Goal: Task Accomplishment & Management: Use online tool/utility

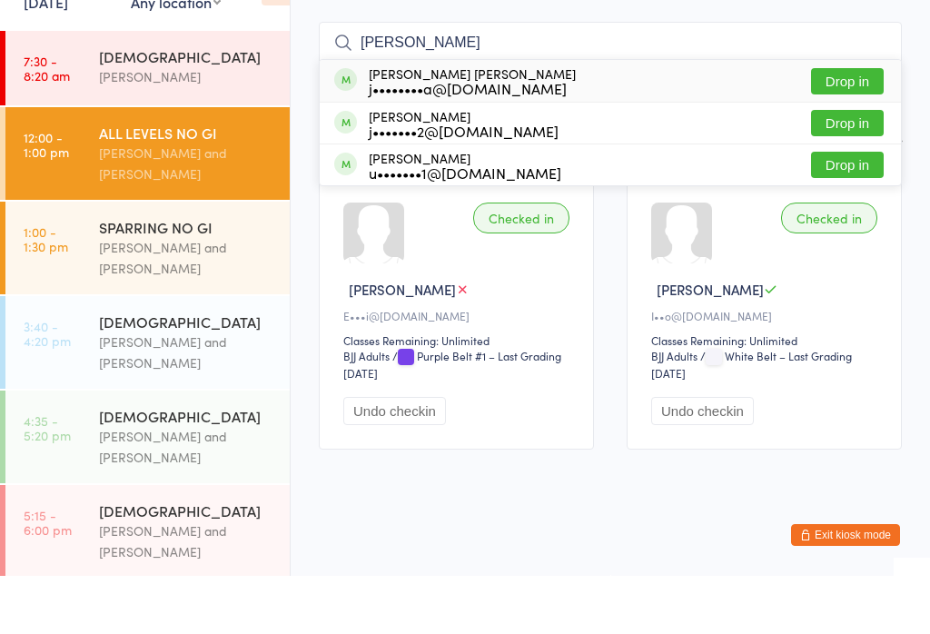
type input "[PERSON_NAME]"
click at [864, 126] on button "Drop in" at bounding box center [847, 139] width 73 height 26
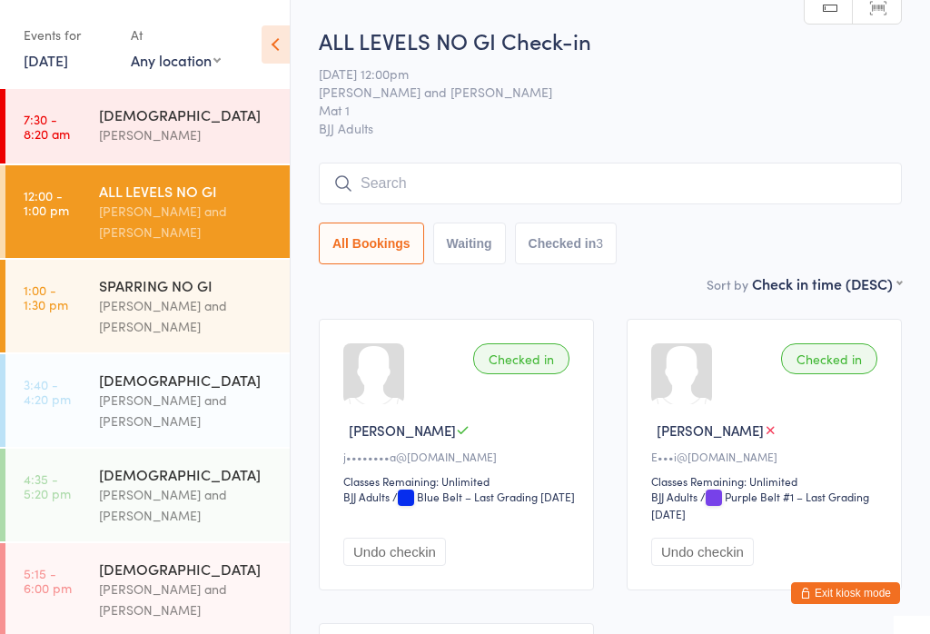
click at [416, 186] on input "search" at bounding box center [610, 184] width 583 height 42
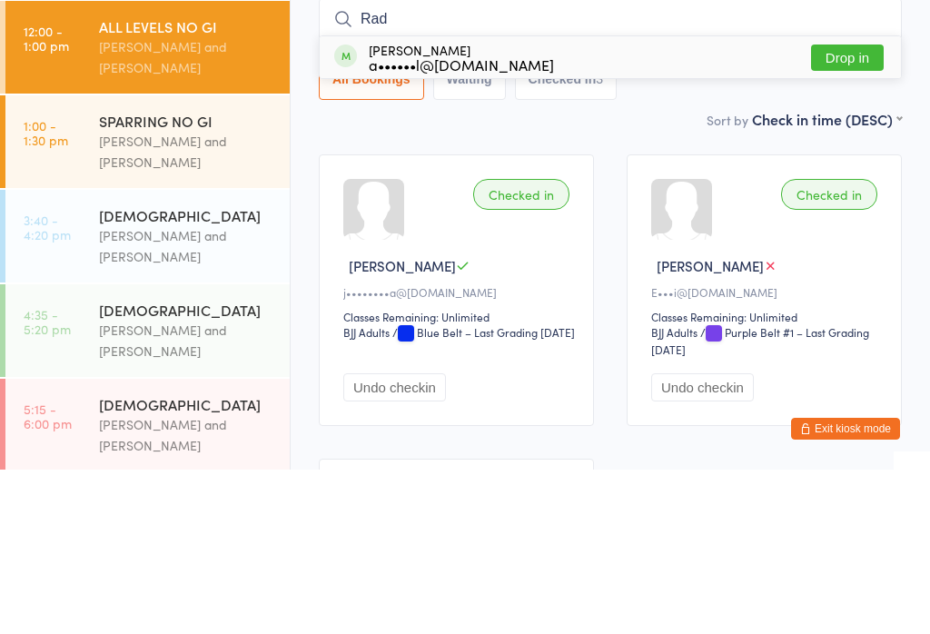
type input "Rad"
click at [852, 209] on button "Drop in" at bounding box center [847, 222] width 73 height 26
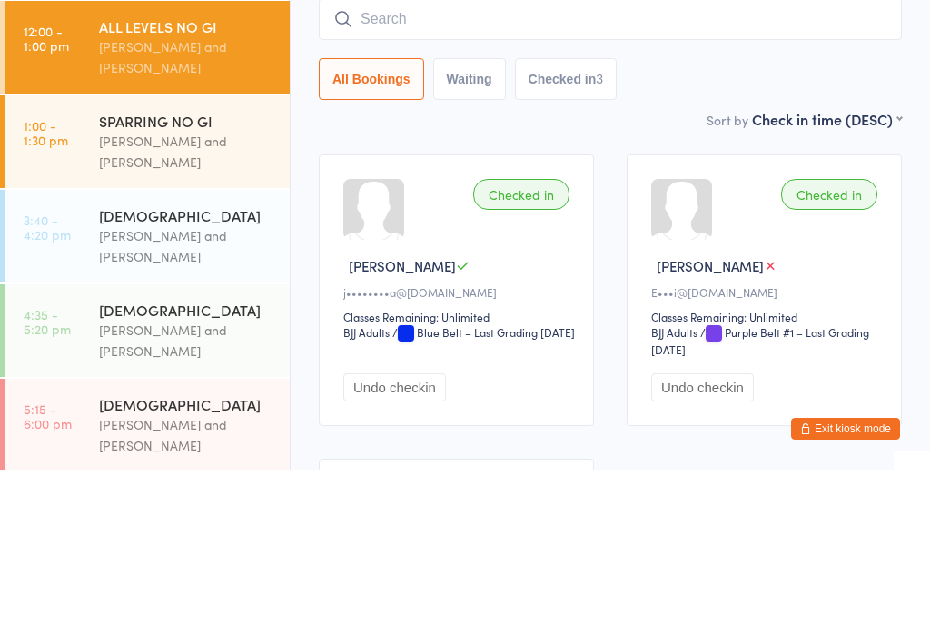
scroll to position [164, 0]
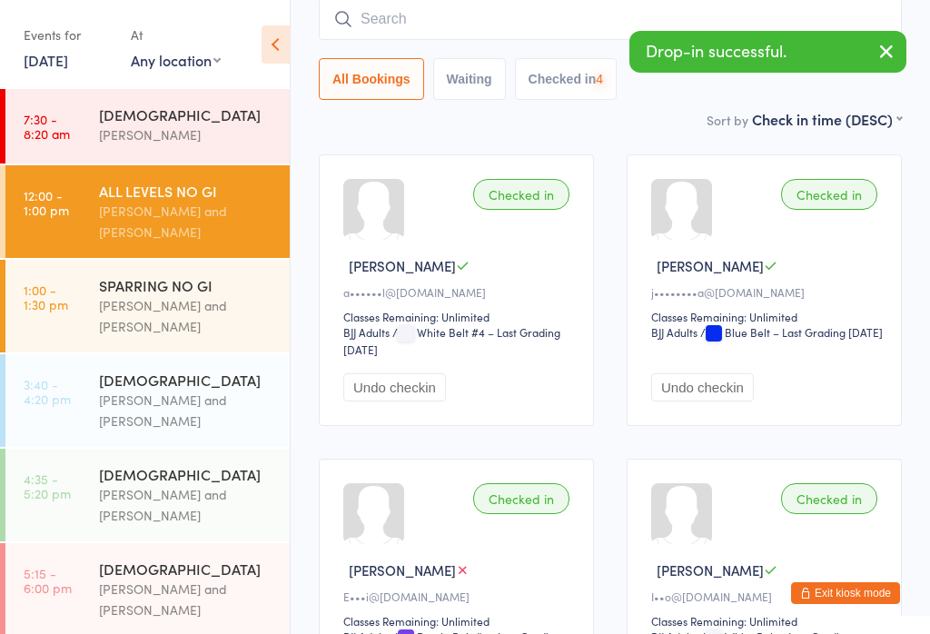
click at [192, 305] on div "[PERSON_NAME] and [PERSON_NAME]" at bounding box center [186, 316] width 175 height 42
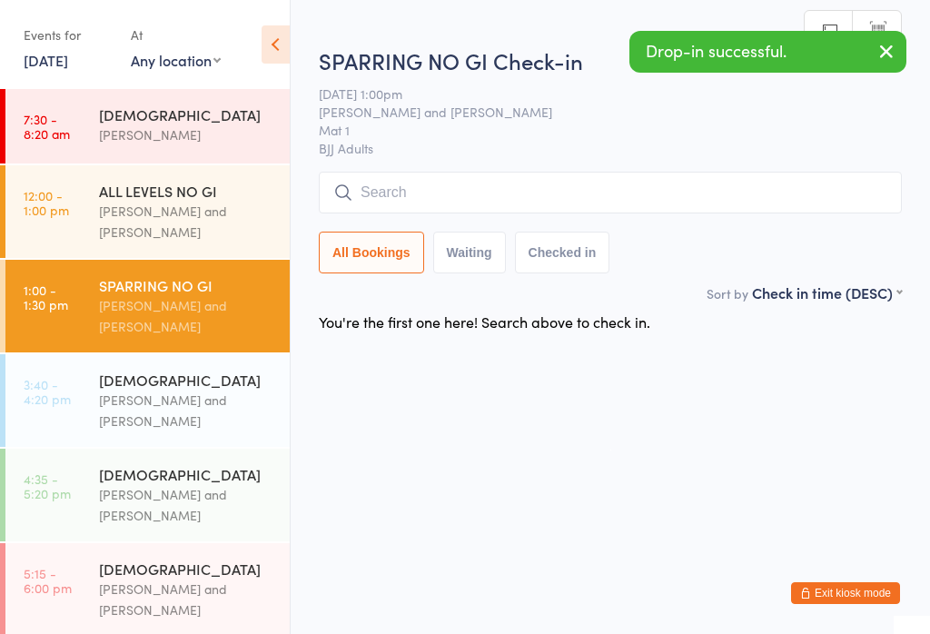
click at [489, 189] on input "search" at bounding box center [610, 193] width 583 height 42
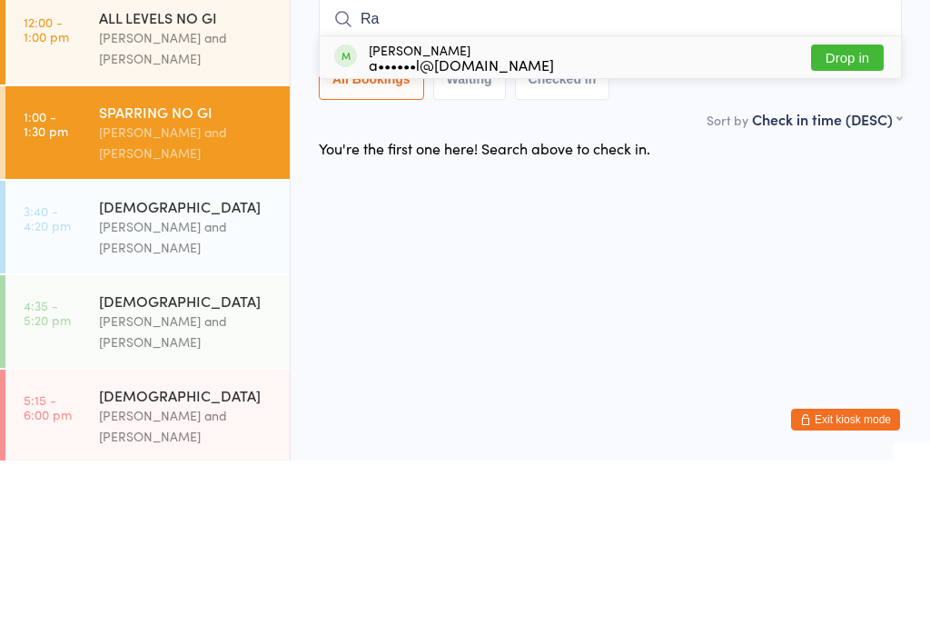
type input "Ra"
click at [844, 218] on button "Drop in" at bounding box center [847, 231] width 73 height 26
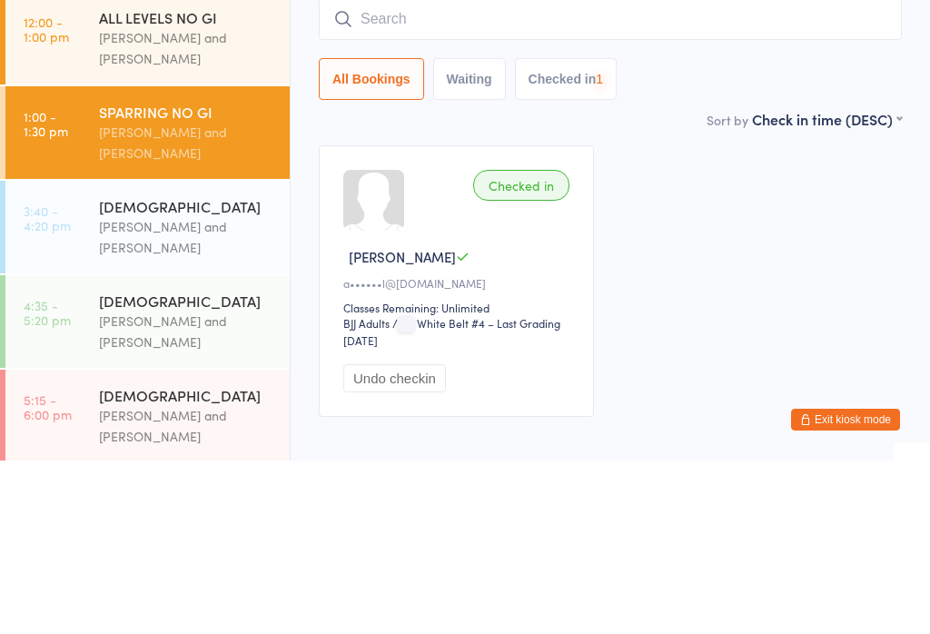
click at [219, 201] on div "[PERSON_NAME] and [PERSON_NAME]" at bounding box center [186, 222] width 175 height 42
